Goal: Find specific page/section: Find specific page/section

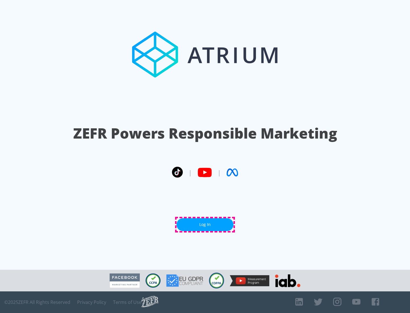
click at [205, 225] on link "Log In" at bounding box center [205, 225] width 57 height 13
